Goal: Browse casually

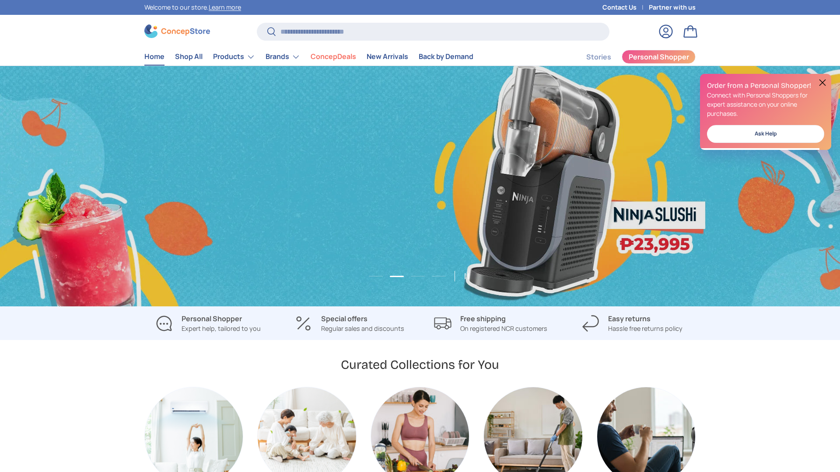
scroll to position [0, 840]
